Goal: Check status: Check status

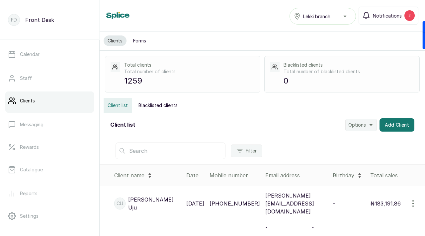
click at [139, 150] on input "text" at bounding box center [170, 151] width 110 height 17
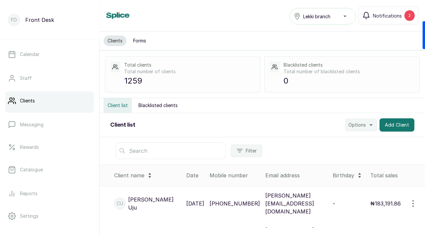
click at [139, 150] on input "text" at bounding box center [170, 151] width 110 height 17
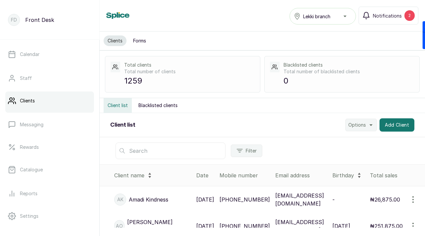
click at [139, 151] on input "text" at bounding box center [170, 151] width 110 height 17
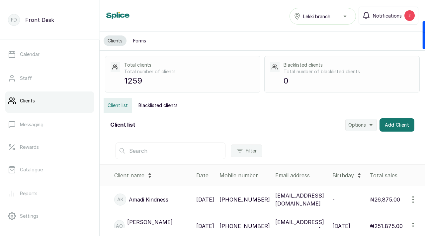
click at [139, 151] on input "text" at bounding box center [170, 151] width 110 height 17
click at [391, 16] on span "Notifications" at bounding box center [386, 15] width 29 height 7
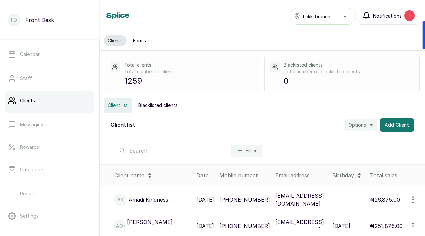
click at [391, 16] on span "Notifications" at bounding box center [386, 15] width 29 height 7
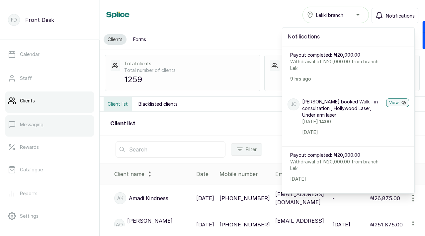
click at [42, 126] on p "Messaging" at bounding box center [32, 124] width 24 height 7
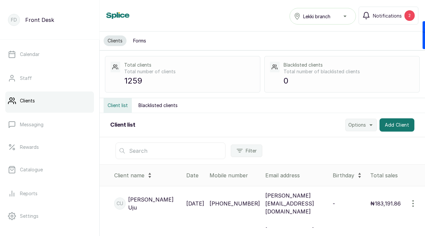
click at [139, 151] on input "text" at bounding box center [170, 151] width 110 height 17
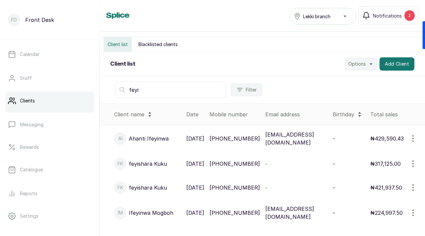
scroll to position [61, 0]
type input "feyi"
click at [138, 162] on p "feyishara Kuku" at bounding box center [148, 164] width 38 height 8
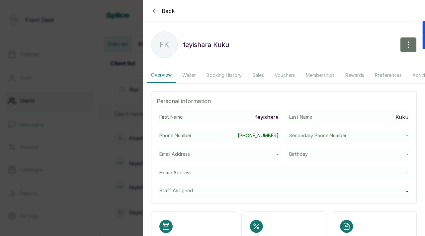
click at [231, 75] on button "Booking History" at bounding box center [223, 75] width 43 height 15
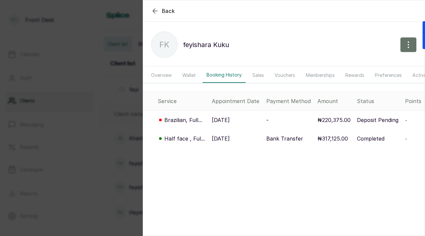
click at [178, 121] on p "Brazilian, Full..." at bounding box center [183, 120] width 38 height 8
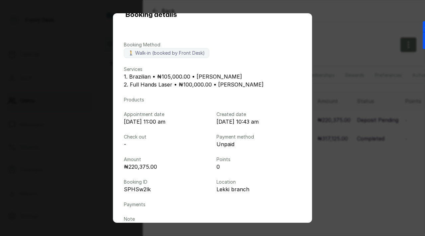
scroll to position [18, 0]
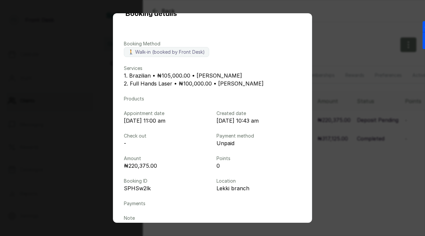
click at [85, 124] on div "Booking details Booking Method 🚶 Walk-in (booked by Front Desk) Services 1. Bra…" at bounding box center [212, 118] width 425 height 236
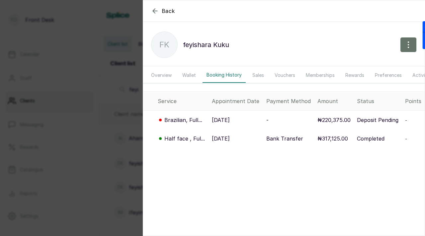
click at [123, 130] on div "Back feyishara Kuku fK feyishara Kuku Overview Wallet Booking History Sales Vou…" at bounding box center [212, 118] width 425 height 236
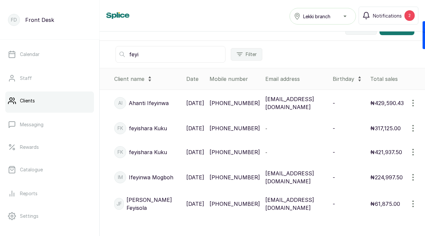
scroll to position [102, 0]
click at [138, 154] on p "feyishara Kuku" at bounding box center [148, 152] width 38 height 8
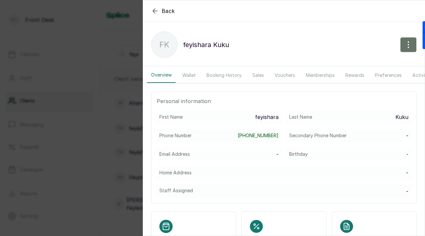
click at [221, 72] on button "Booking History" at bounding box center [223, 75] width 43 height 15
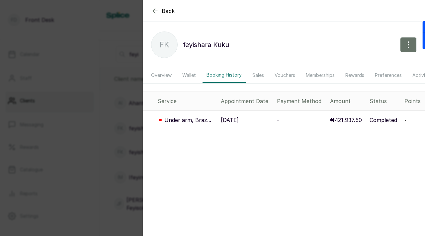
click at [183, 120] on p "Under arm, Braz..." at bounding box center [187, 120] width 47 height 8
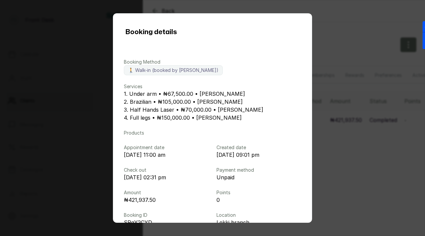
click at [99, 127] on div "Booking details Booking Method 🚶 Walk-in (booked by [PERSON_NAME]) Services 1. …" at bounding box center [212, 118] width 425 height 236
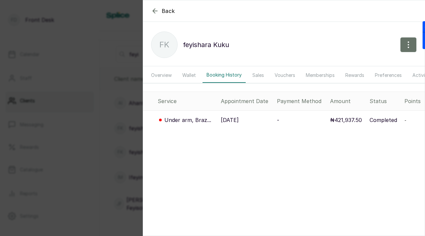
click at [99, 127] on div "Back feyishara Kuku fK feyishara Kuku Overview Wallet Booking History Sales Vou…" at bounding box center [212, 118] width 425 height 236
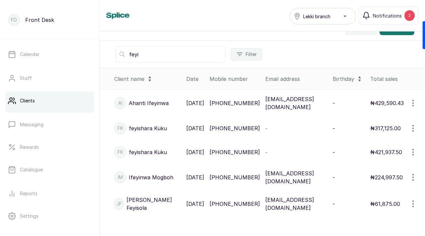
click at [139, 124] on p "feyishara Kuku" at bounding box center [148, 128] width 38 height 8
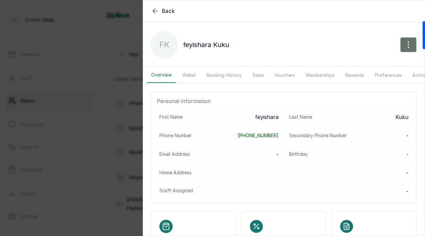
click at [233, 73] on button "Booking History" at bounding box center [223, 75] width 43 height 15
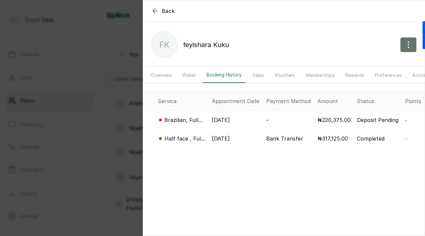
click at [156, 74] on button "Overview" at bounding box center [161, 75] width 29 height 15
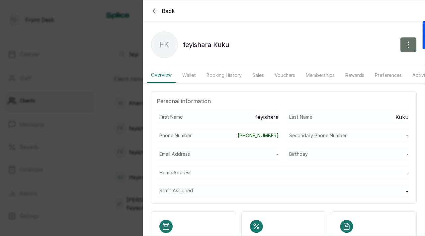
click at [155, 11] on icon "button" at bounding box center [155, 11] width 8 height 8
